Goal: Check status: Check status

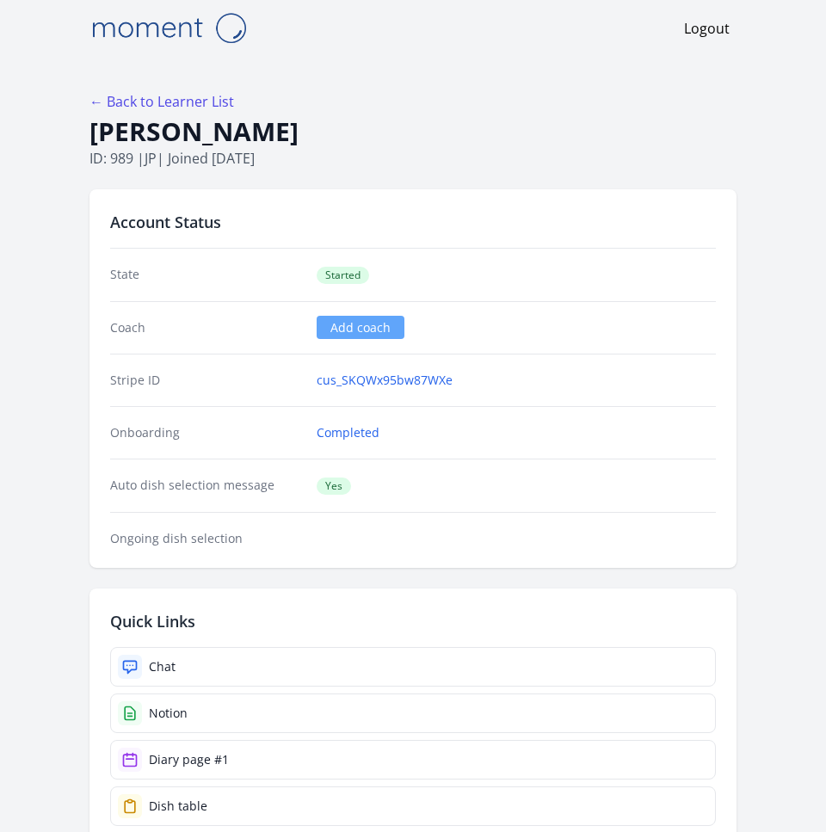
scroll to position [21, 0]
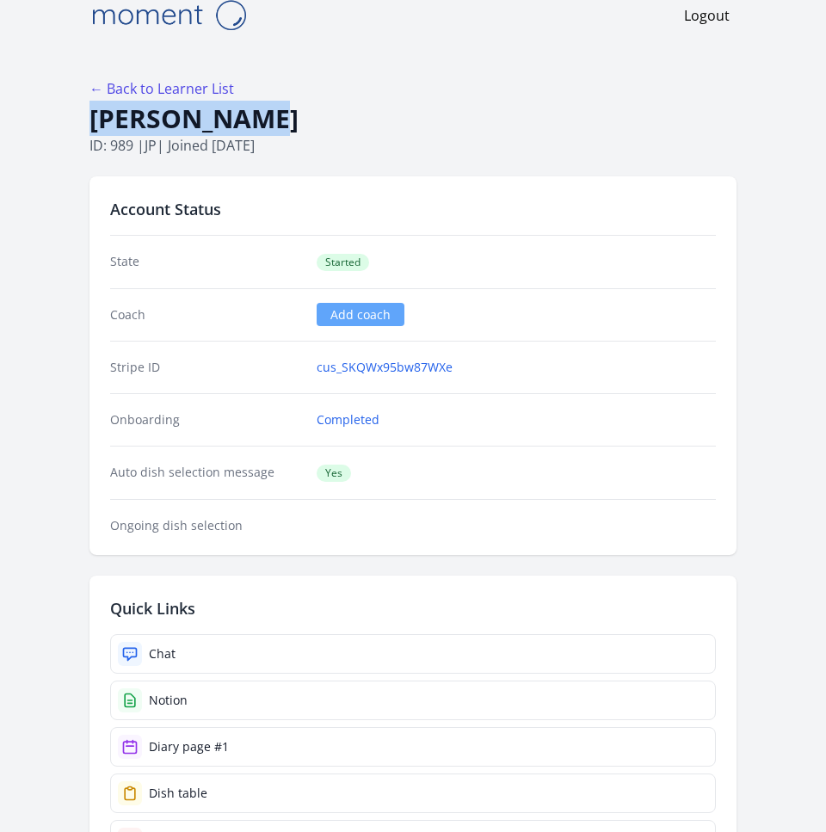
drag, startPoint x: 278, startPoint y: 120, endPoint x: 80, endPoint y: 110, distance: 198.1
click at [80, 114] on body "Logout ← Back to Learner List [PERSON_NAME] ID: 989 | jp | Joined [DATE] Accoun…" at bounding box center [413, 395] width 826 height 832
copy h1 "[PERSON_NAME]"
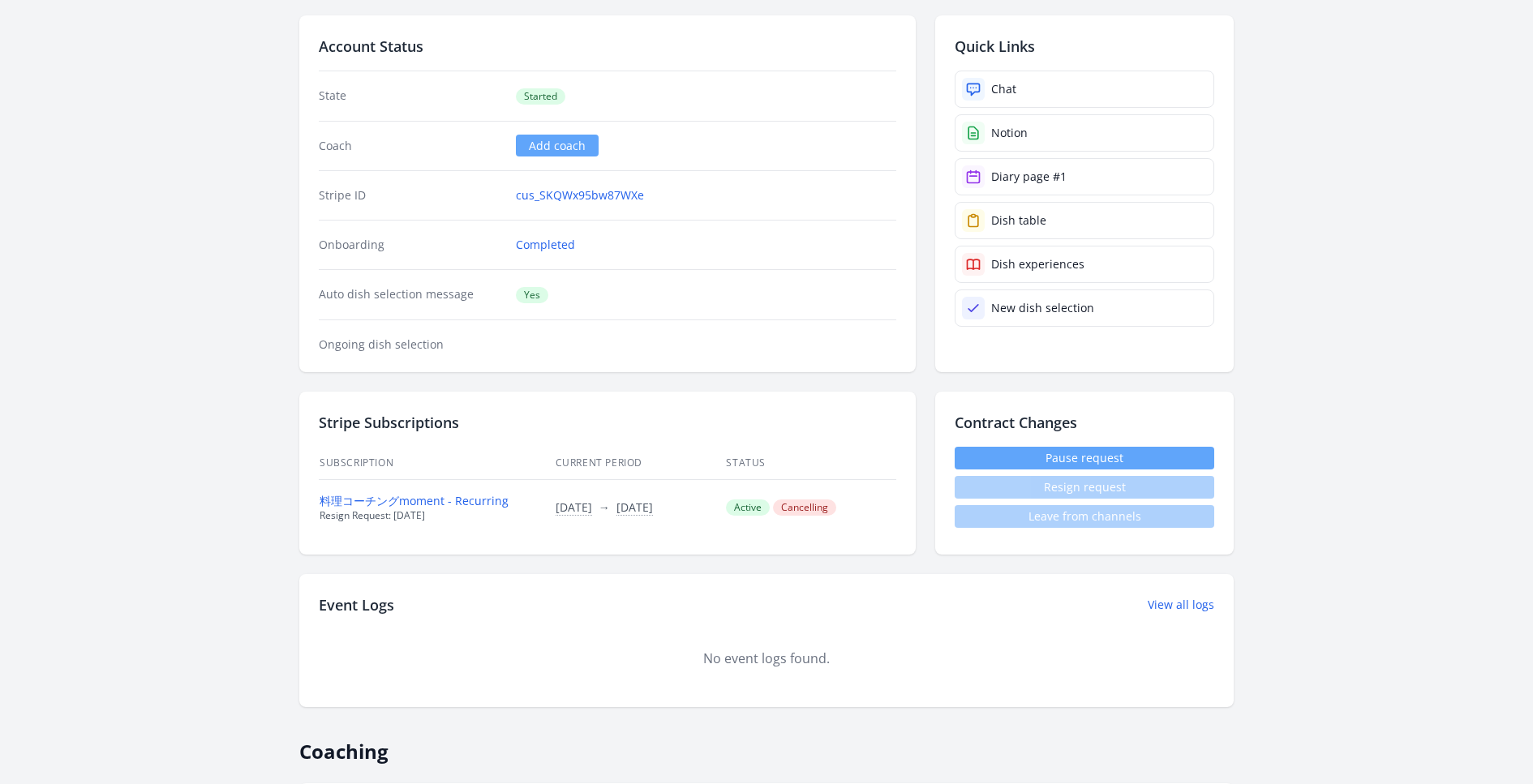
scroll to position [130, 0]
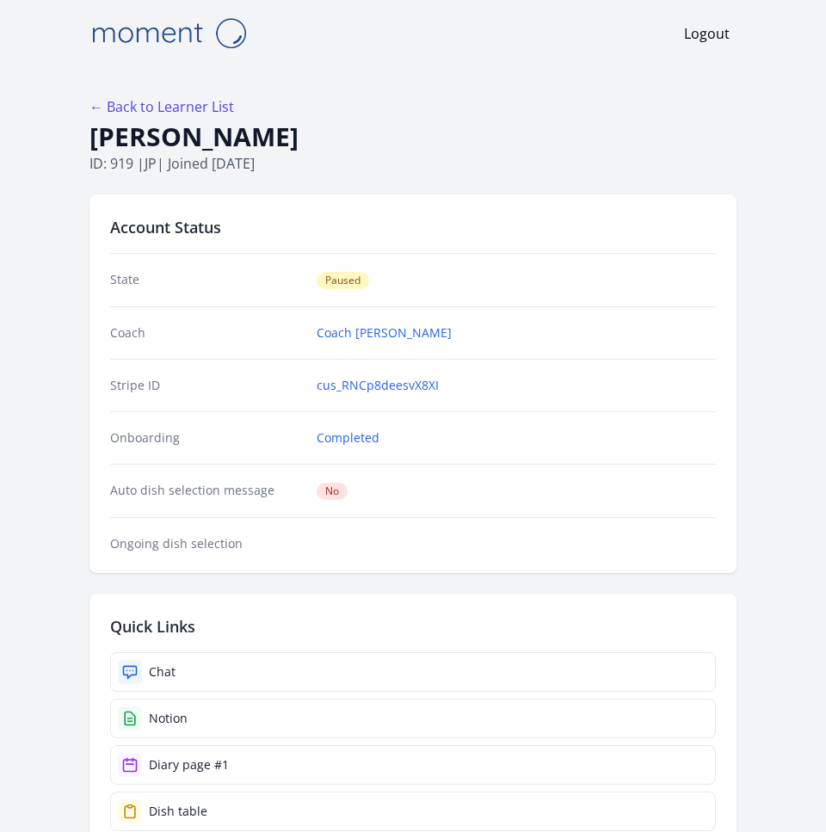
scroll to position [3, 0]
drag, startPoint x: 343, startPoint y: 141, endPoint x: 89, endPoint y: 149, distance: 253.9
click at [89, 149] on h1 "Kazushi Imamura" at bounding box center [412, 136] width 647 height 33
copy h1 "Kazushi Imamura"
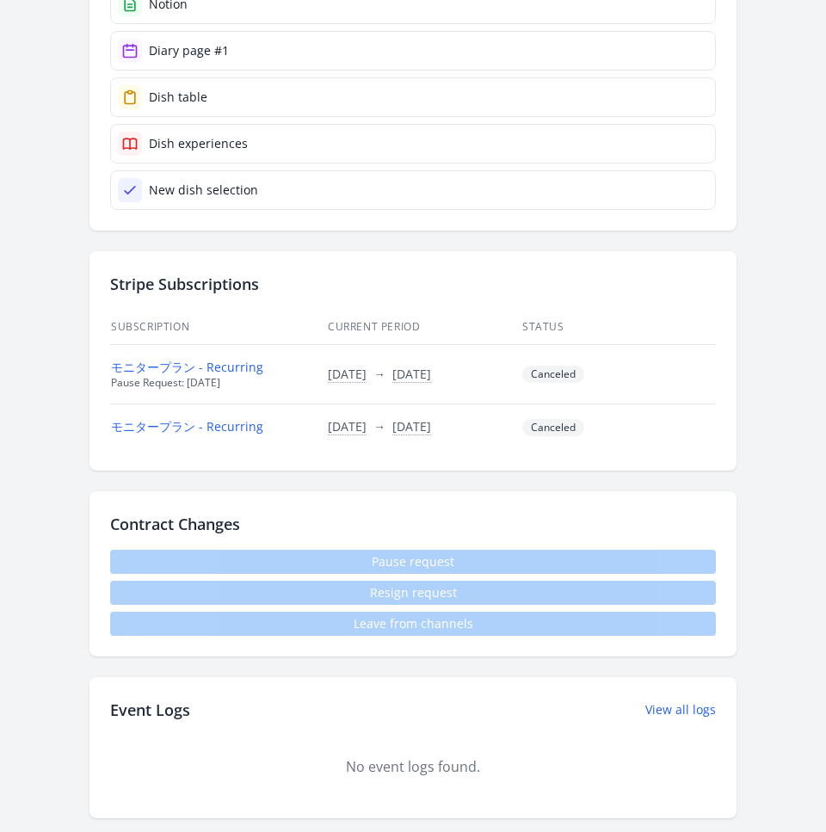
scroll to position [719, 0]
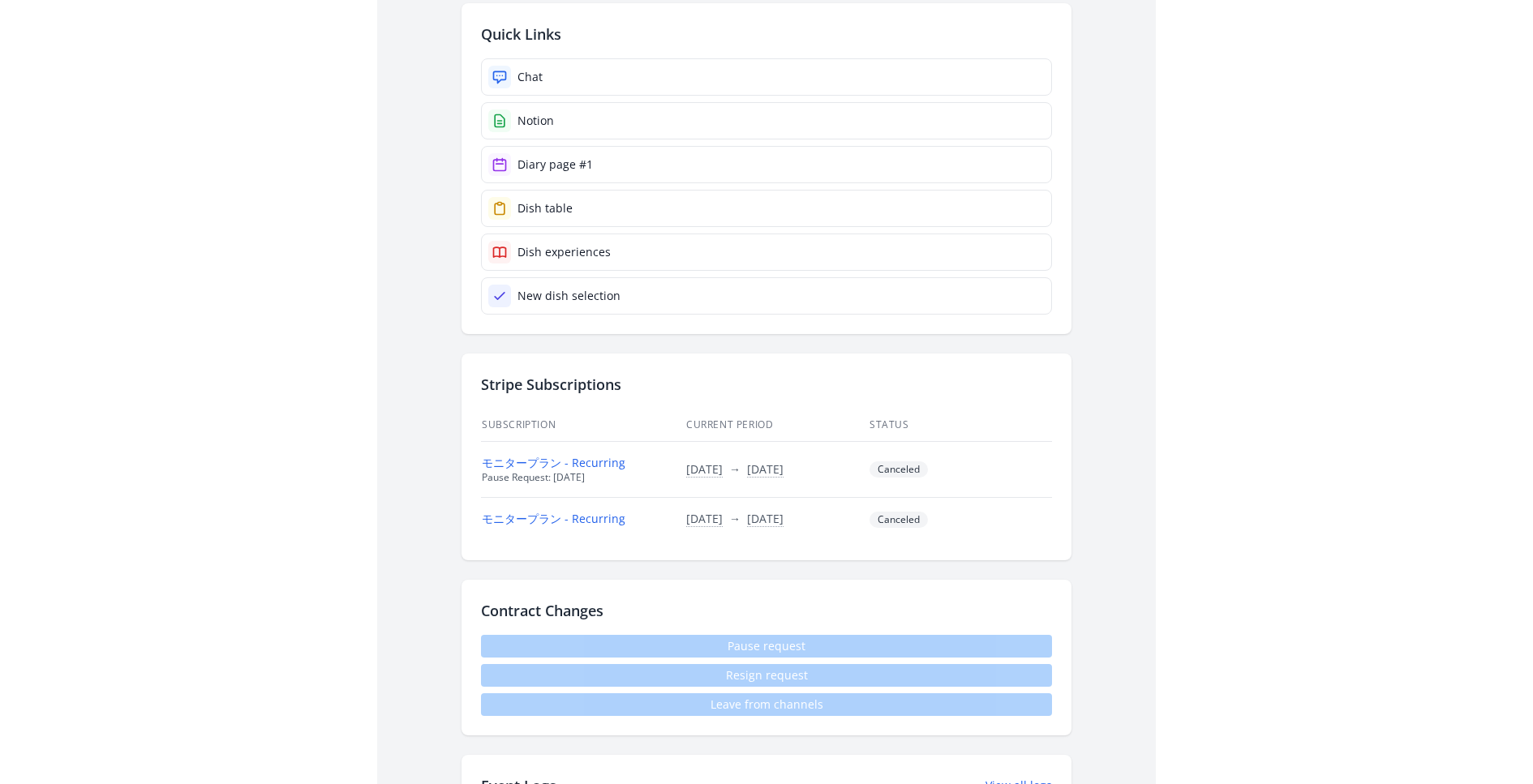
scroll to position [545, 0]
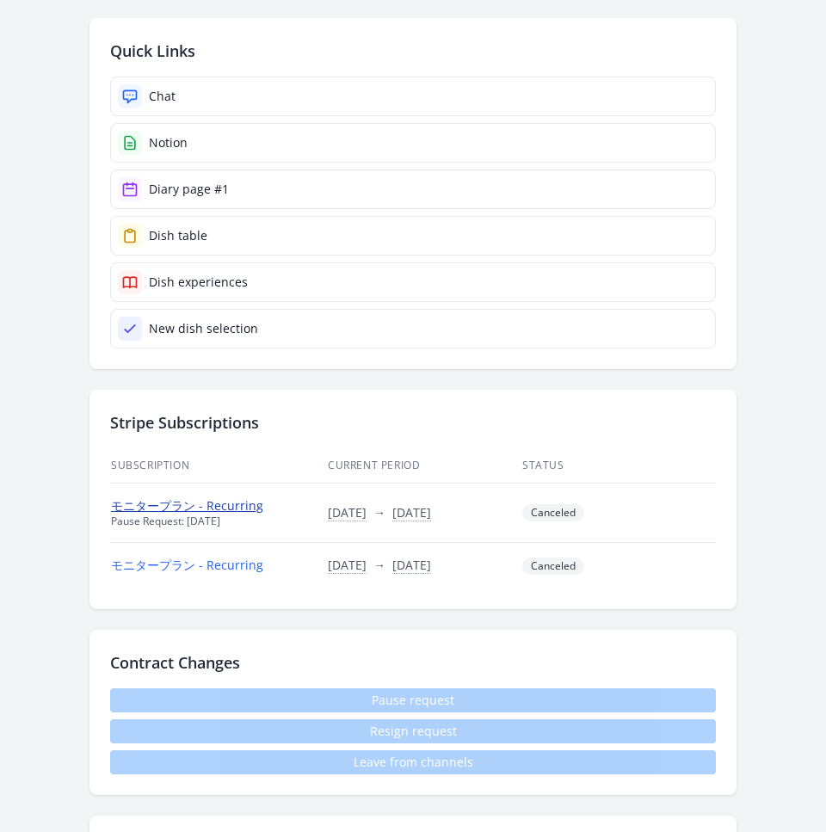
click at [204, 504] on link "モニタープラン - Recurring" at bounding box center [187, 505] width 152 height 16
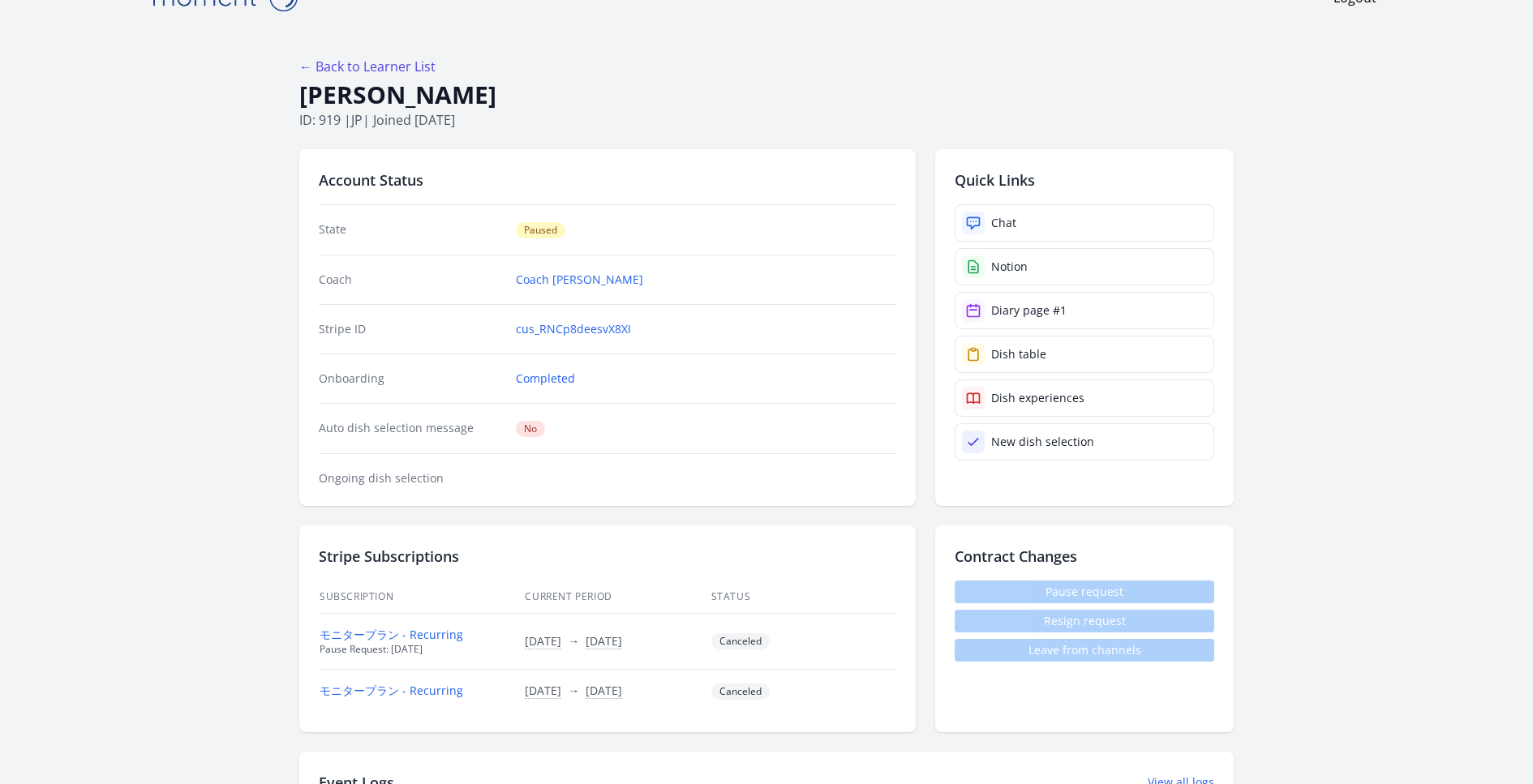
scroll to position [23, 0]
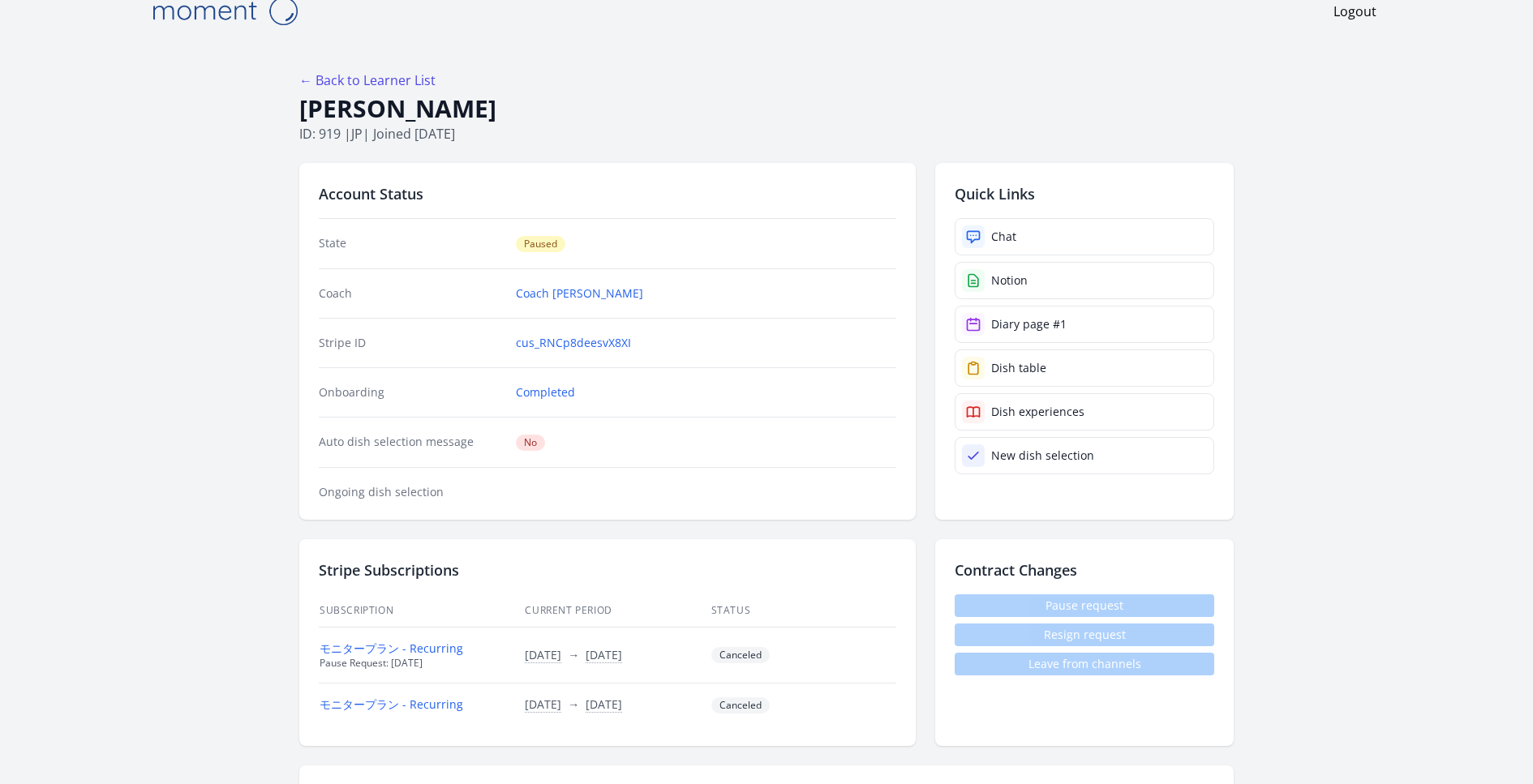
drag, startPoint x: 437, startPoint y: 661, endPoint x: 319, endPoint y: 663, distance: 118.0
click at [321, 662] on div "Pause Request: 2025-06-28" at bounding box center [412, 663] width 185 height 13
copy div "Pause Request: 2025-06-28"
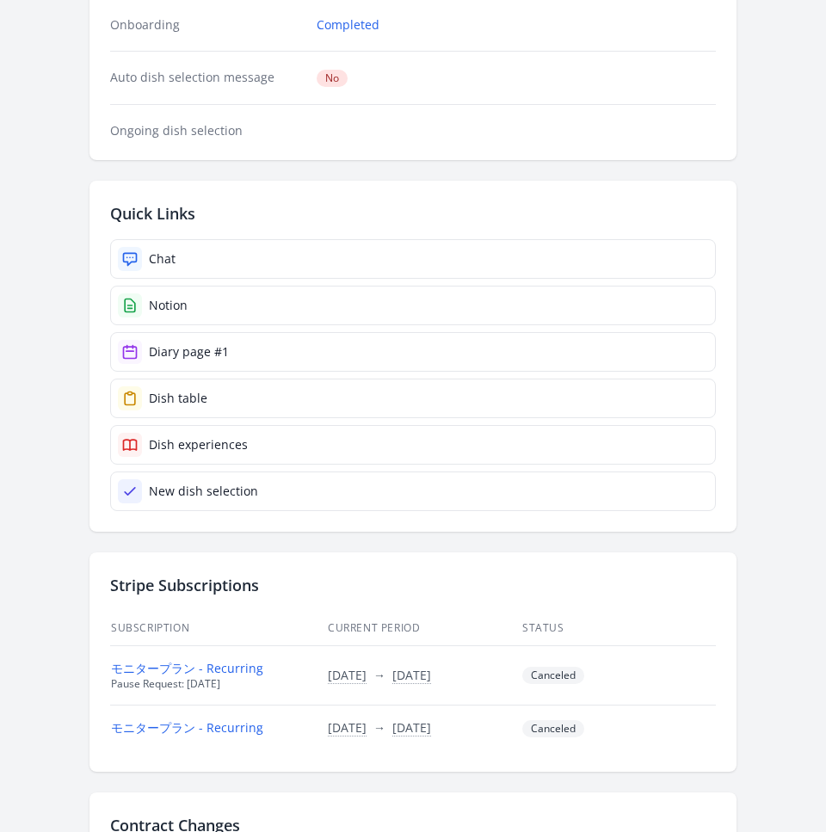
scroll to position [839, 0]
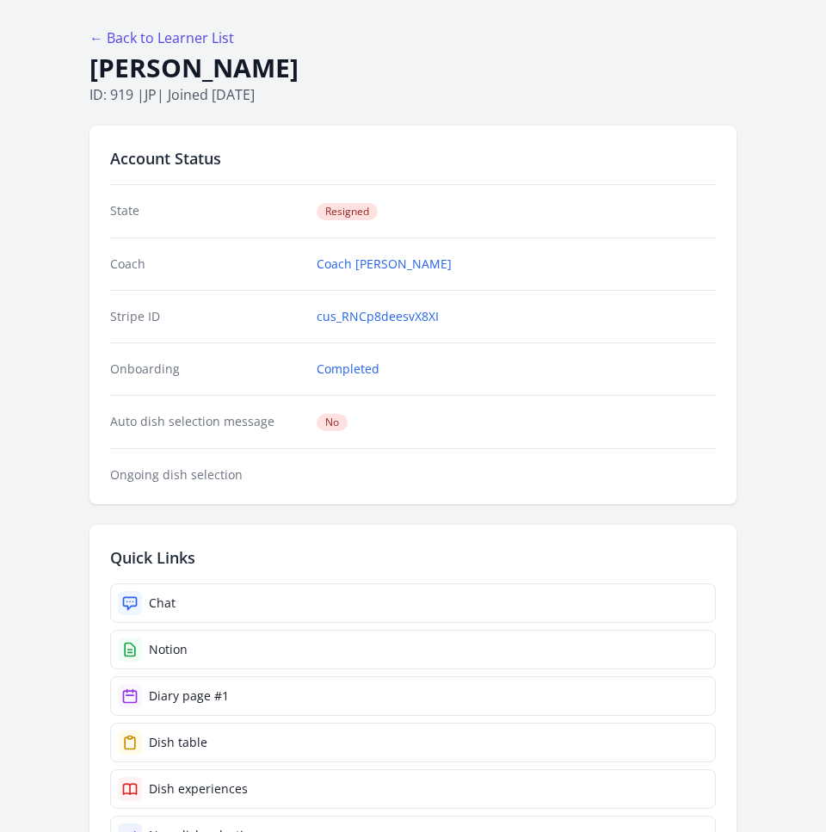
scroll to position [0, 0]
